Goal: Task Accomplishment & Management: Manage account settings

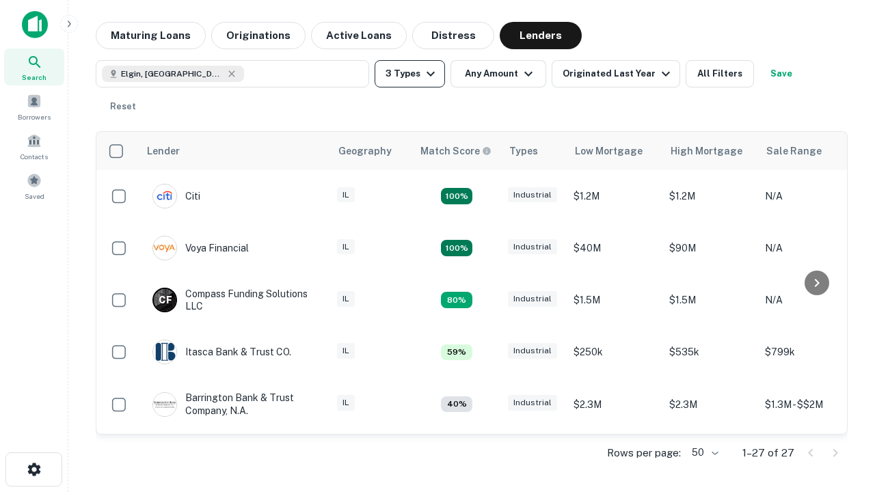
click at [409, 74] on button "3 Types" at bounding box center [410, 73] width 70 height 27
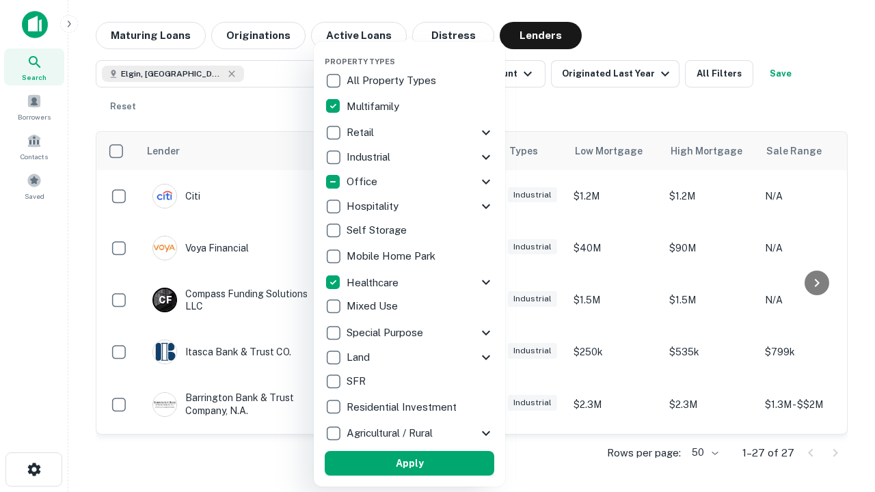
click at [409, 463] on button "Apply" at bounding box center [410, 463] width 170 height 25
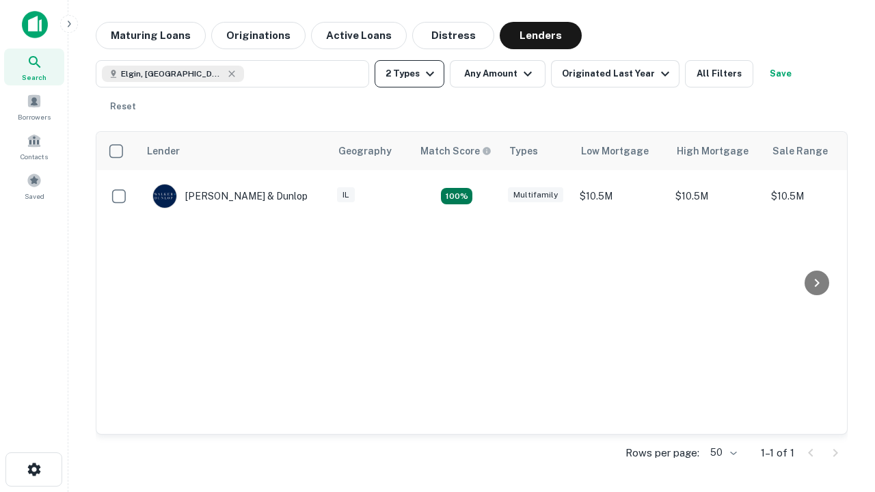
click at [409, 74] on button "2 Types" at bounding box center [410, 73] width 70 height 27
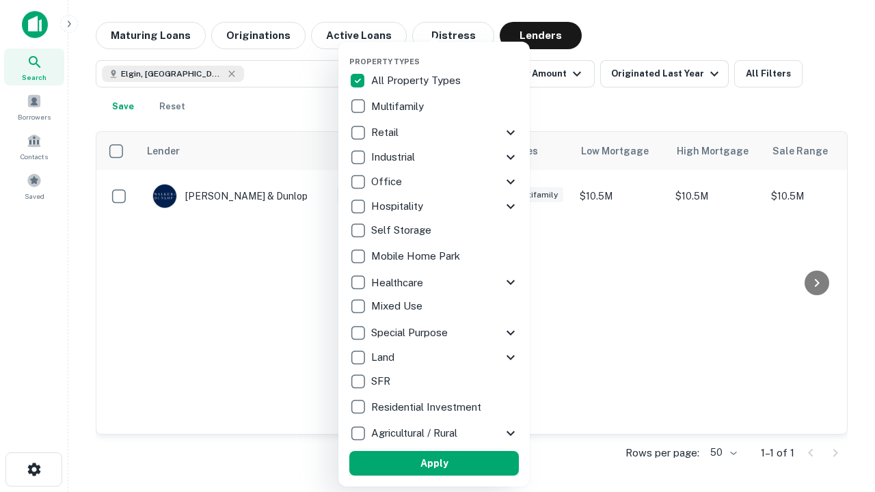
click at [434, 463] on button "Apply" at bounding box center [434, 463] width 170 height 25
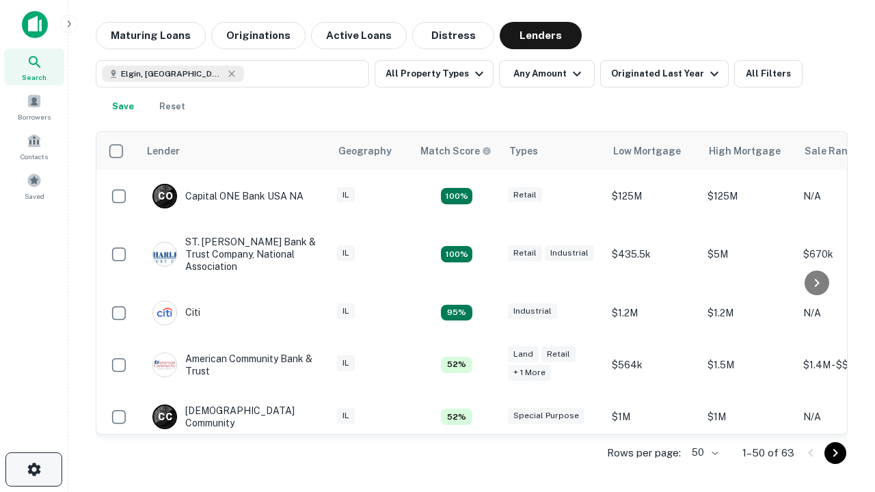
click at [33, 470] on icon "button" at bounding box center [34, 469] width 16 height 16
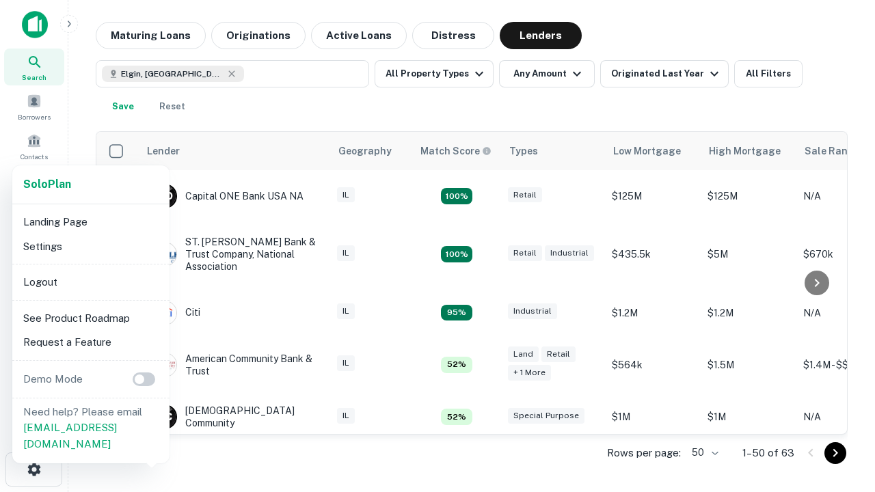
click at [90, 282] on li "Logout" at bounding box center [91, 282] width 146 height 25
